Goal: Navigation & Orientation: Find specific page/section

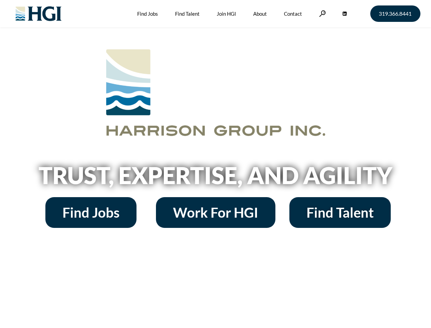
click at [215, 164] on h2 "Trust, Expertise, and Agility" at bounding box center [215, 175] width 389 height 23
click at [322, 13] on link at bounding box center [322, 13] width 7 height 6
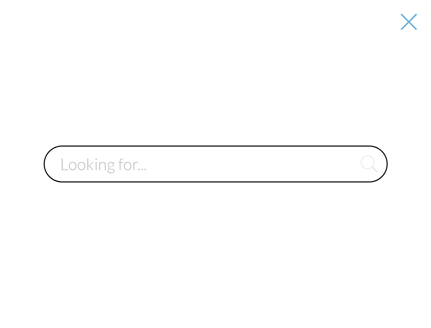
click at [215, 178] on input "text" at bounding box center [216, 163] width 344 height 37
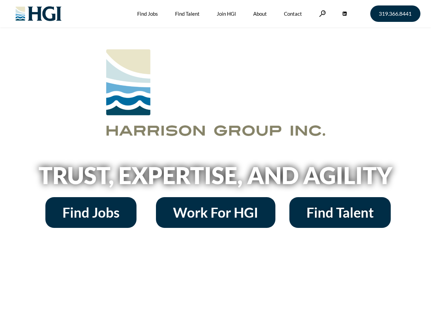
click at [215, 164] on h2 "Trust, Expertise, and Agility" at bounding box center [215, 175] width 389 height 23
click at [322, 13] on link at bounding box center [322, 13] width 7 height 6
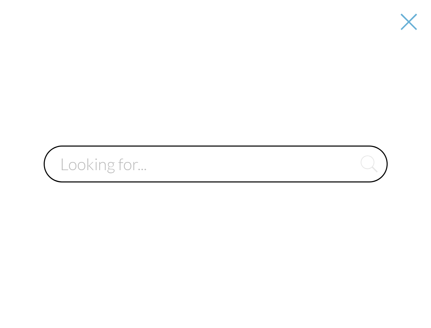
click at [215, 178] on div at bounding box center [216, 164] width 430 height 328
